Goal: Find specific page/section: Find specific page/section

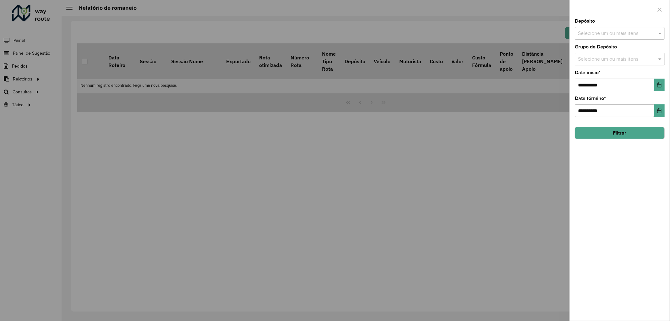
click at [378, 166] on div at bounding box center [335, 160] width 670 height 321
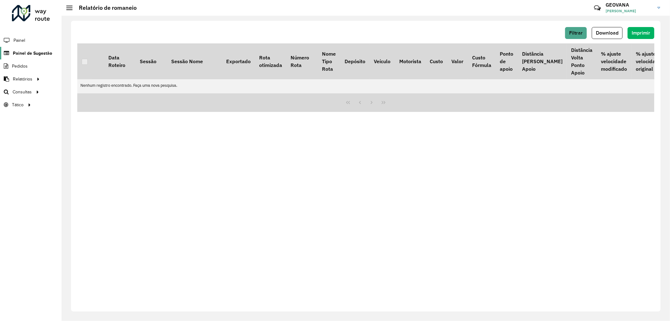
click at [39, 49] on link "Painel de Sugestão" at bounding box center [26, 53] width 52 height 13
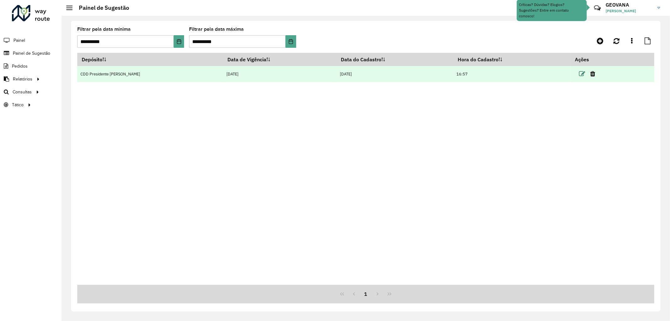
click at [579, 74] on icon at bounding box center [582, 74] width 6 height 6
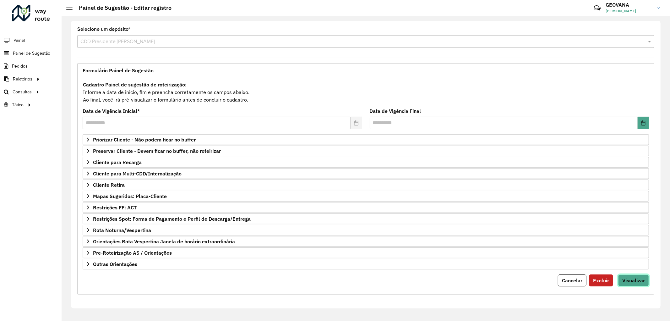
click at [627, 280] on span "Visualizar" at bounding box center [633, 280] width 23 height 6
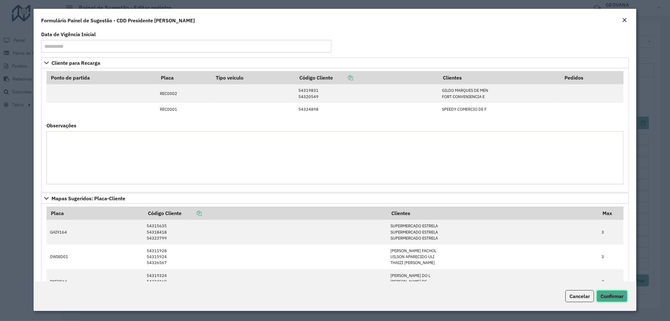
click at [608, 300] on button "Confirmar" at bounding box center [612, 296] width 31 height 12
